Goal: Transaction & Acquisition: Purchase product/service

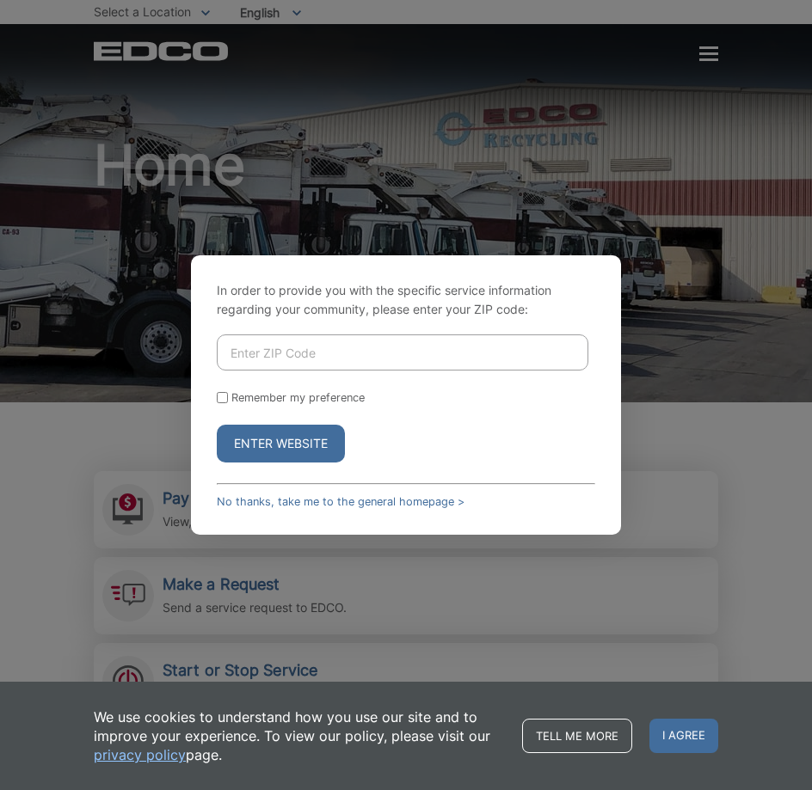
click at [388, 353] on input "Enter ZIP Code" at bounding box center [402, 352] width 371 height 36
type input "92069"
click at [223, 396] on input "Remember my preference" at bounding box center [222, 397] width 11 height 11
checkbox input "true"
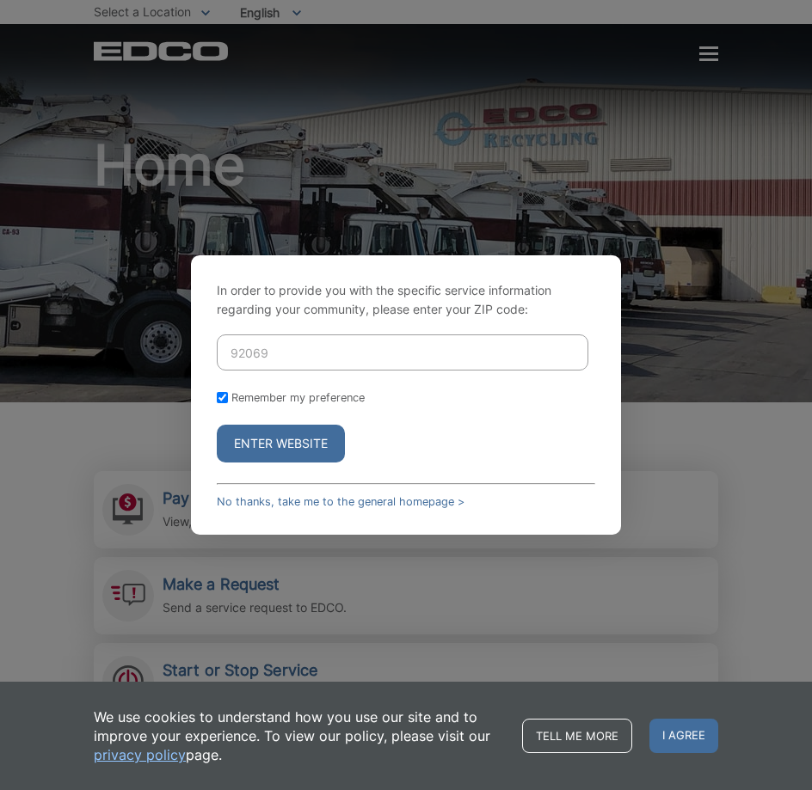
click at [253, 442] on button "Enter Website" at bounding box center [281, 444] width 128 height 38
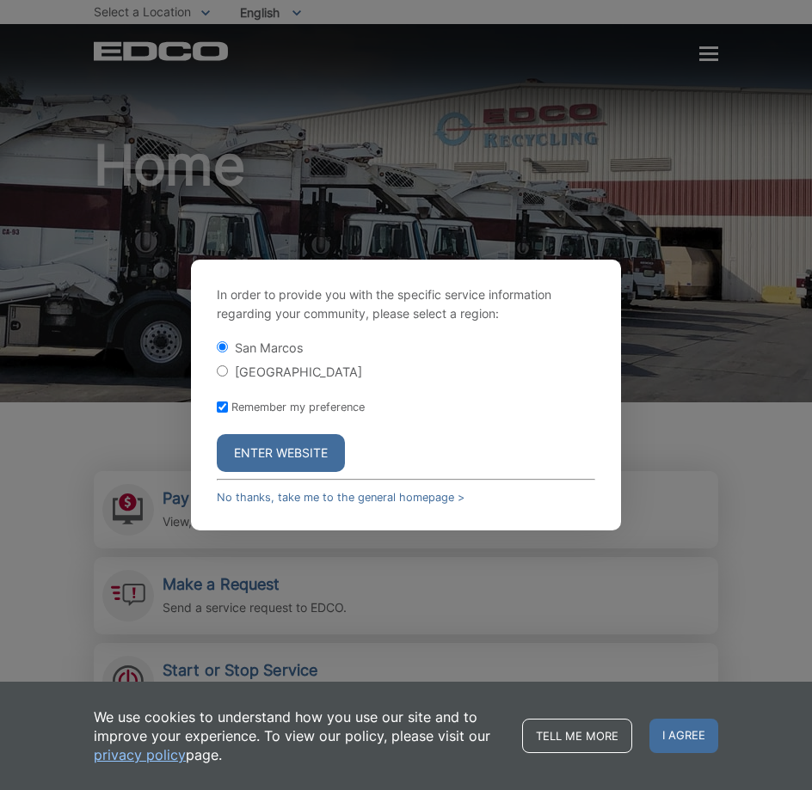
click at [291, 458] on button "Enter Website" at bounding box center [281, 453] width 128 height 38
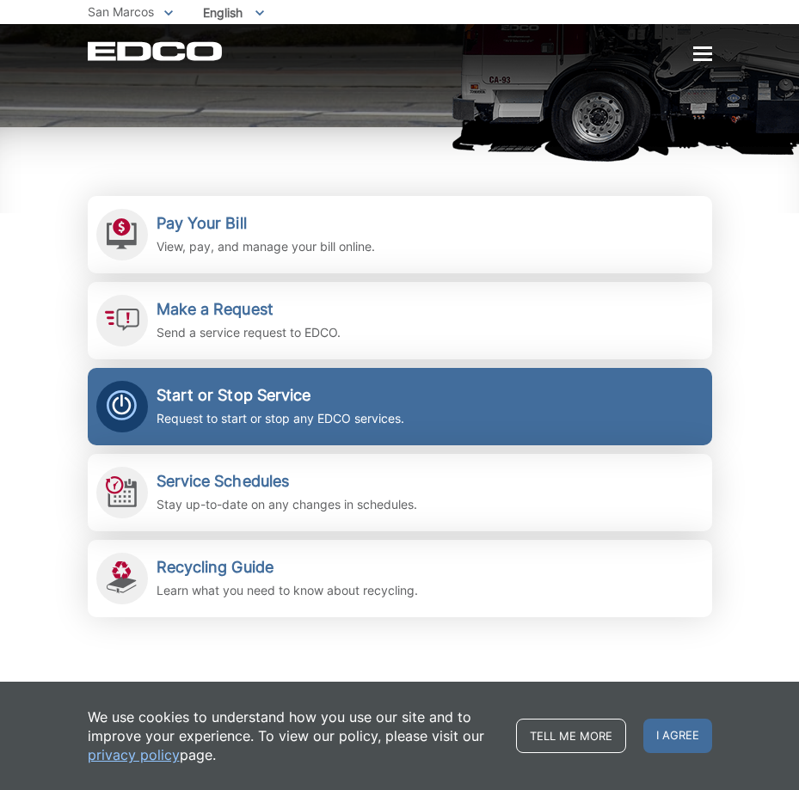
scroll to position [344, 0]
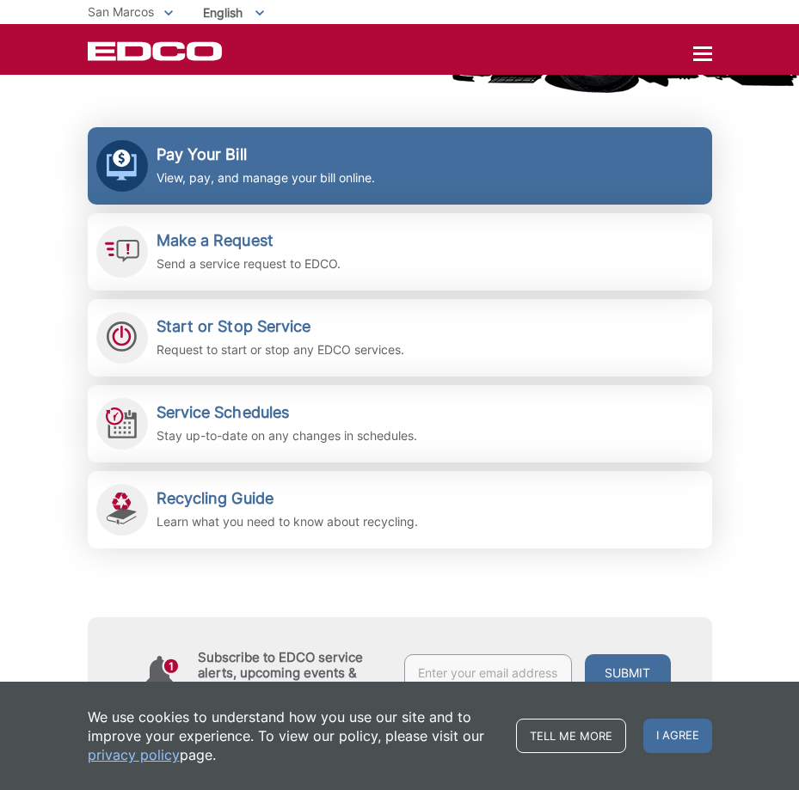
click at [193, 163] on h2 "Pay Your Bill" at bounding box center [265, 154] width 218 height 19
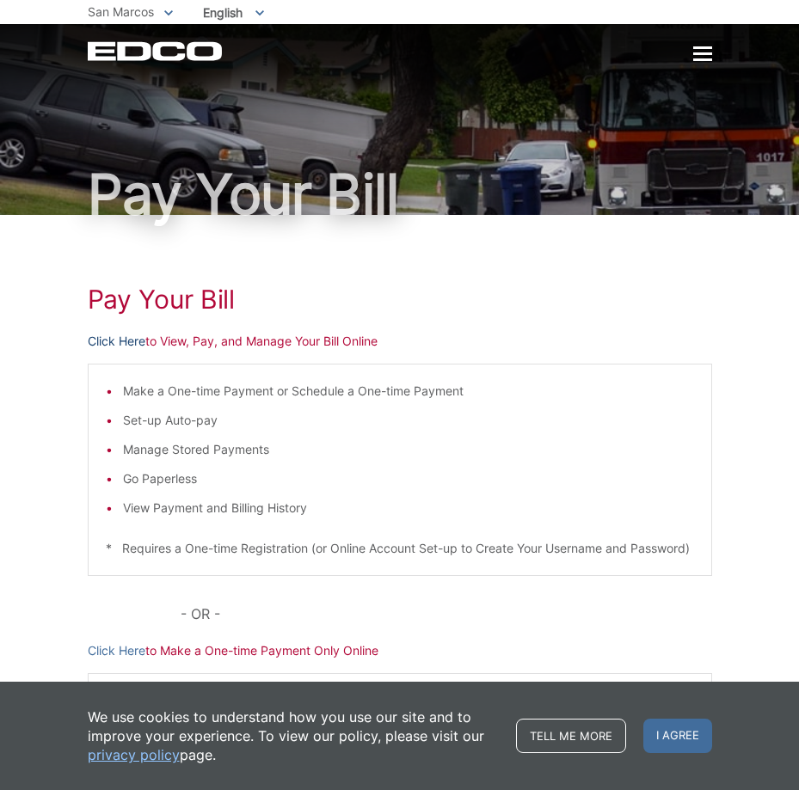
click at [113, 342] on link "Click Here" at bounding box center [117, 341] width 58 height 19
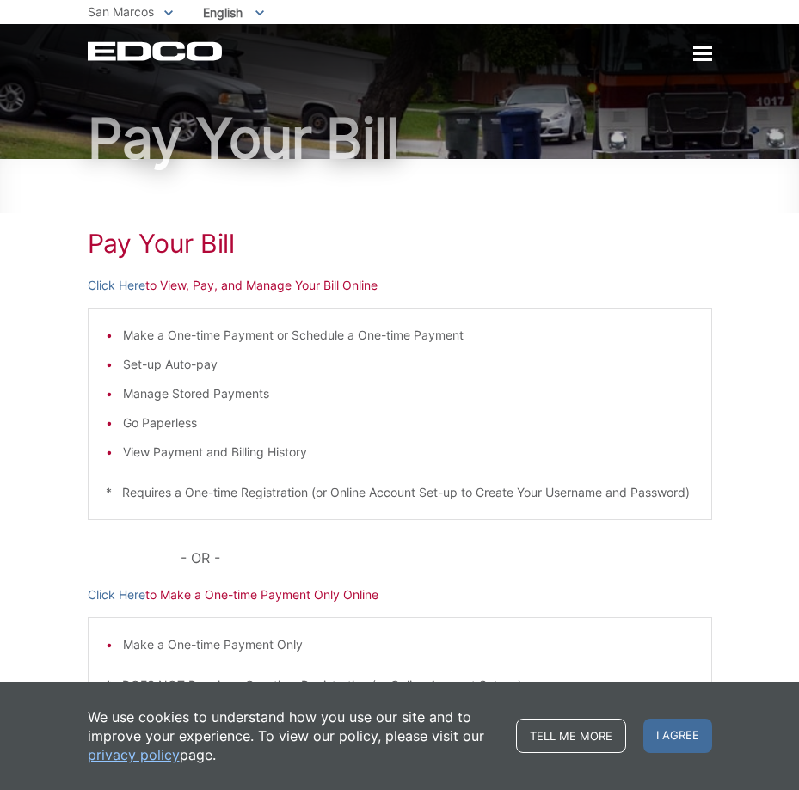
scroll to position [162, 0]
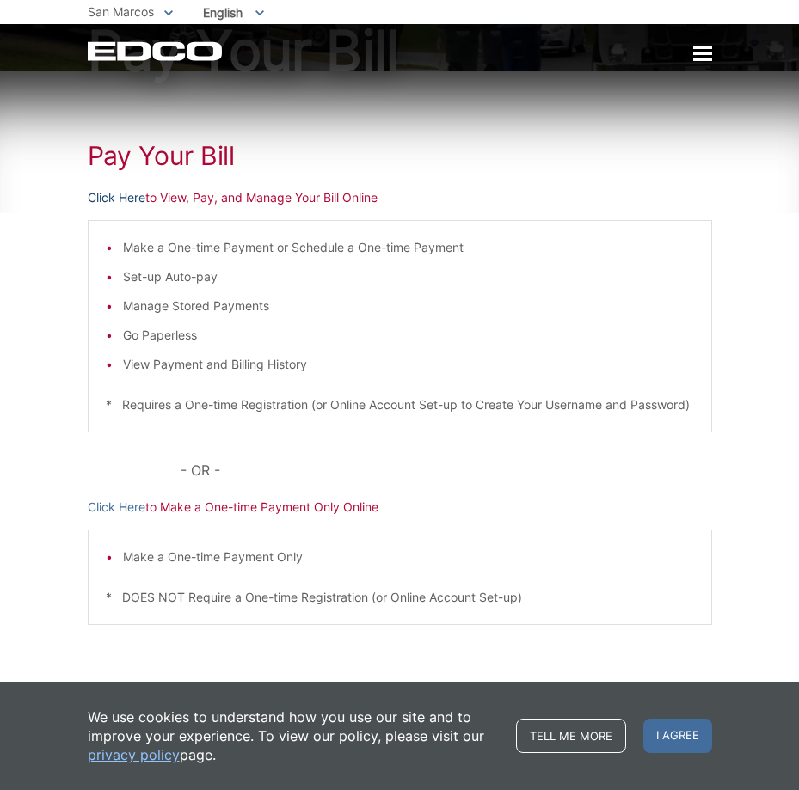
click at [116, 188] on link "Click Here" at bounding box center [117, 197] width 58 height 19
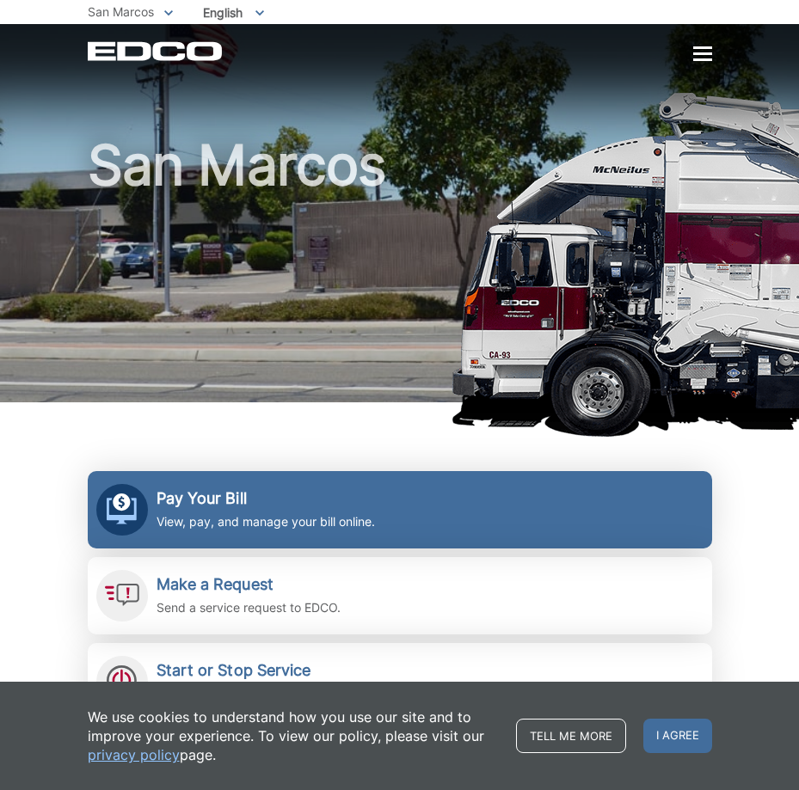
click at [236, 508] on div "Pay Your Bill View, pay, and manage your bill online." at bounding box center [265, 510] width 218 height 42
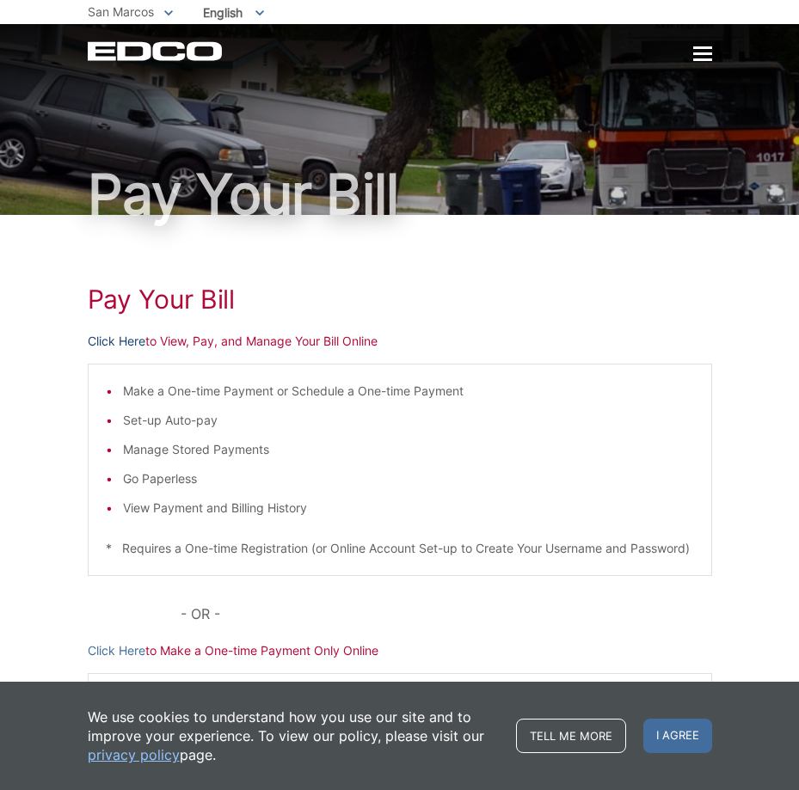
click at [107, 342] on link "Click Here" at bounding box center [117, 341] width 58 height 19
